Goal: Use online tool/utility

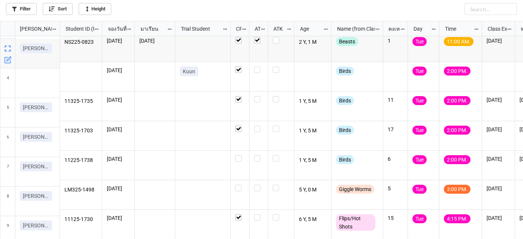
scroll to position [66, 0]
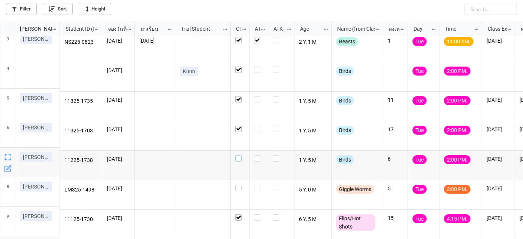
click at [240, 155] on label "grid" at bounding box center [239, 155] width 9 height 0
checkbox input "true"
checkbox input "false"
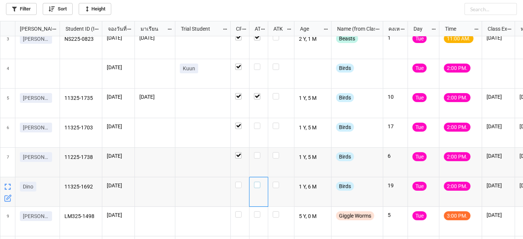
click at [259, 182] on label "grid" at bounding box center [258, 182] width 9 height 0
click at [259, 187] on div "grid" at bounding box center [259, 193] width 19 height 30
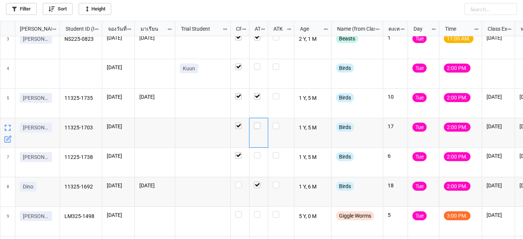
click at [256, 123] on label "grid" at bounding box center [258, 123] width 9 height 0
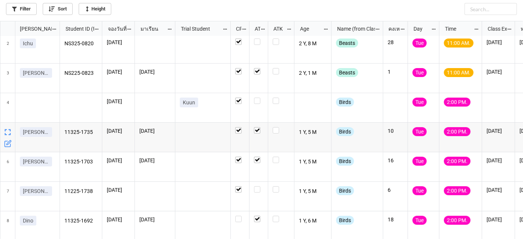
scroll to position [102, 0]
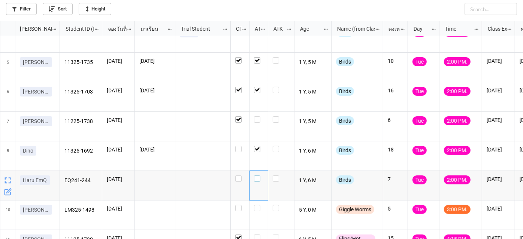
click at [255, 176] on label "grid" at bounding box center [258, 176] width 9 height 0
